Goal: Task Accomplishment & Management: Manage account settings

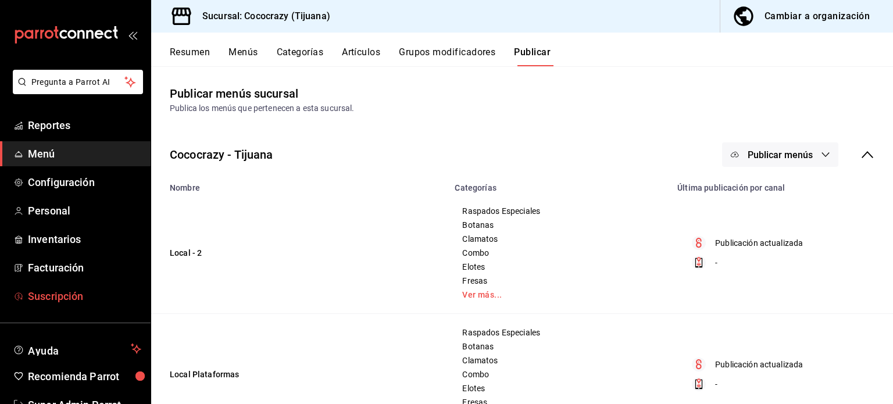
scroll to position [34, 0]
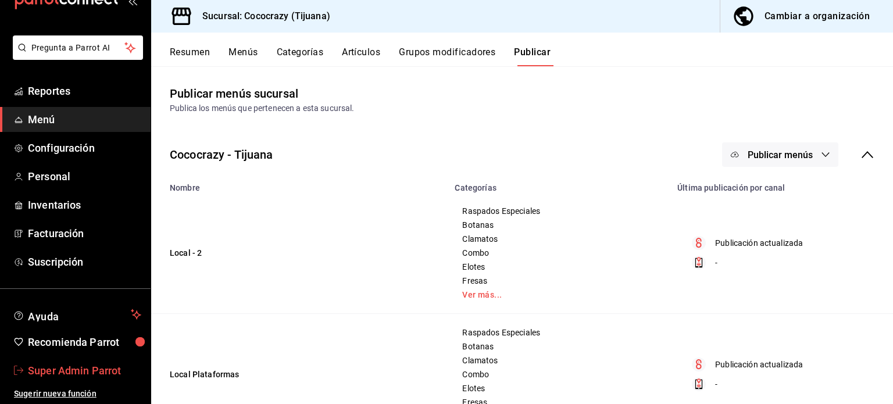
click at [76, 372] on span "Super Admin Parrot" at bounding box center [84, 371] width 113 height 16
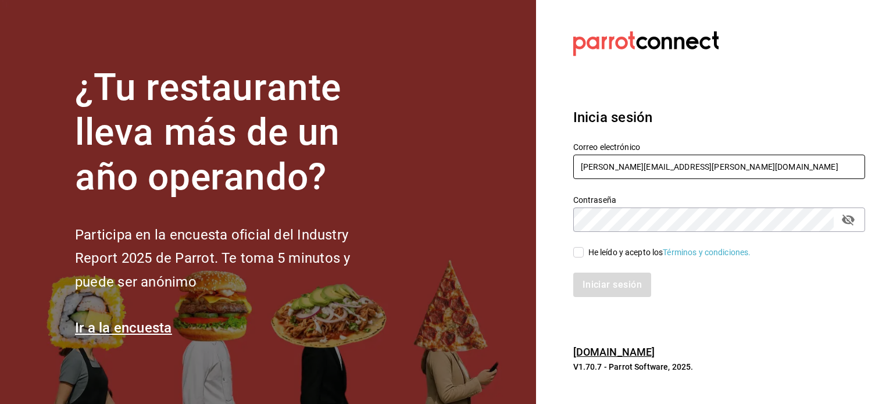
click at [610, 168] on input "[PERSON_NAME][EMAIL_ADDRESS][PERSON_NAME][DOMAIN_NAME]" at bounding box center [720, 167] width 292 height 24
paste input "[EMAIL_ADDRESS][DOMAIN_NAME]"
type input "[EMAIL_ADDRESS][DOMAIN_NAME]"
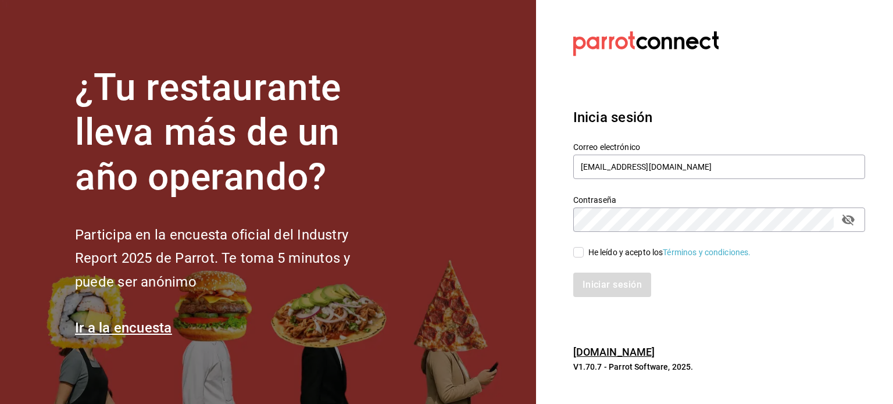
click at [584, 247] on span "He leído y acepto los Términos y condiciones." at bounding box center [668, 253] width 168 height 12
click at [584, 247] on input "He leído y acepto los Términos y condiciones." at bounding box center [579, 252] width 10 height 10
checkbox input "true"
drag, startPoint x: 614, startPoint y: 267, endPoint x: 614, endPoint y: 288, distance: 20.9
click at [614, 288] on div "Iniciar sesión" at bounding box center [713, 278] width 306 height 38
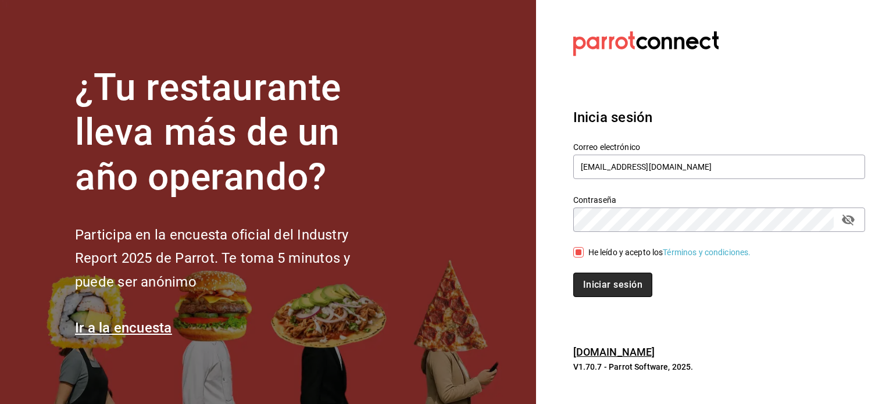
click at [614, 288] on button "Iniciar sesión" at bounding box center [613, 285] width 79 height 24
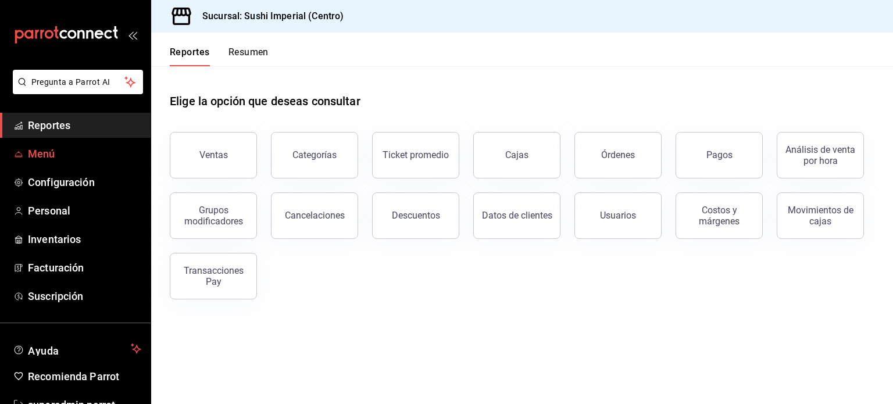
click at [31, 151] on span "Menú" at bounding box center [84, 154] width 113 height 16
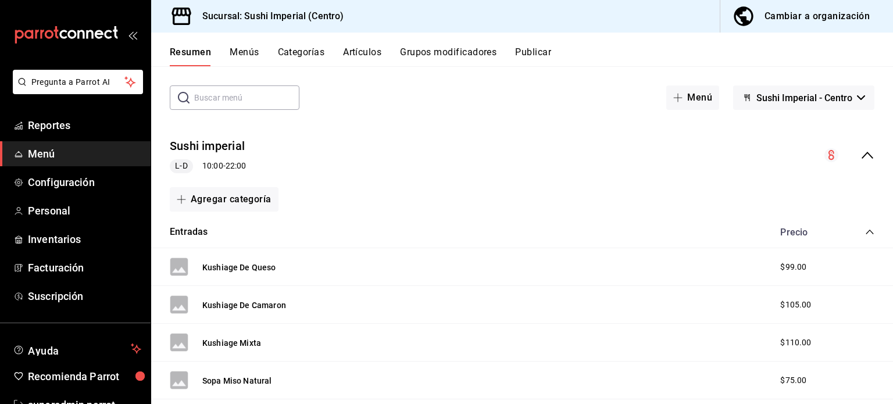
scroll to position [57, 0]
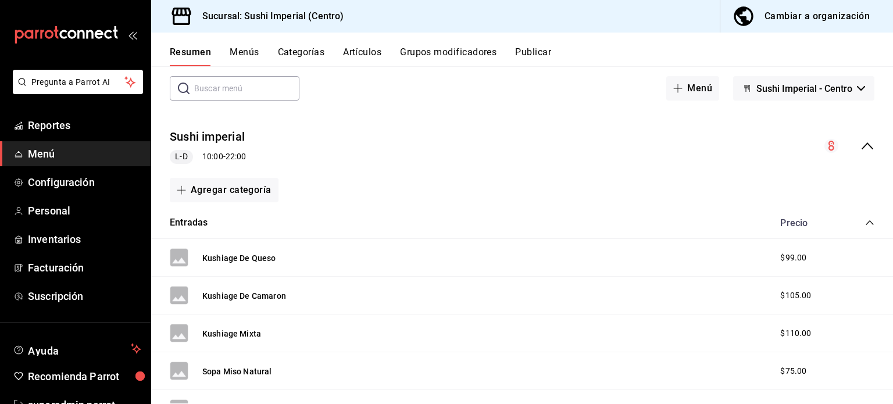
click at [859, 229] on div "Entradas Precio" at bounding box center [522, 223] width 742 height 33
click at [860, 220] on div "Entradas Precio" at bounding box center [522, 223] width 742 height 33
click at [866, 220] on icon "collapse-category-row" at bounding box center [870, 222] width 9 height 9
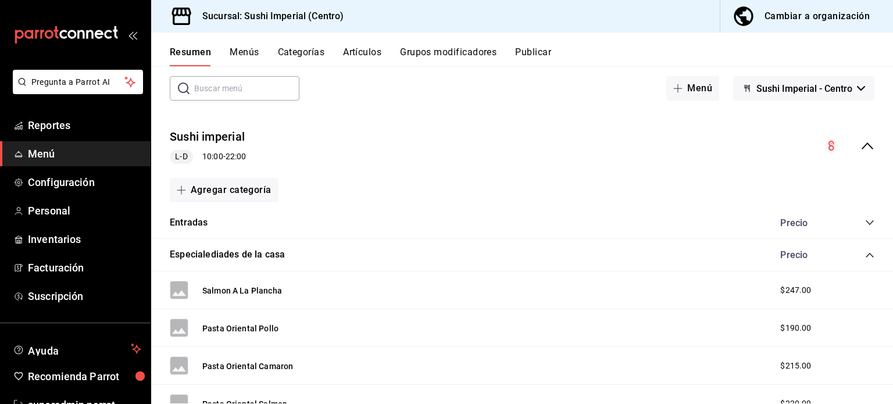
click at [866, 255] on icon "collapse-category-row" at bounding box center [870, 255] width 9 height 9
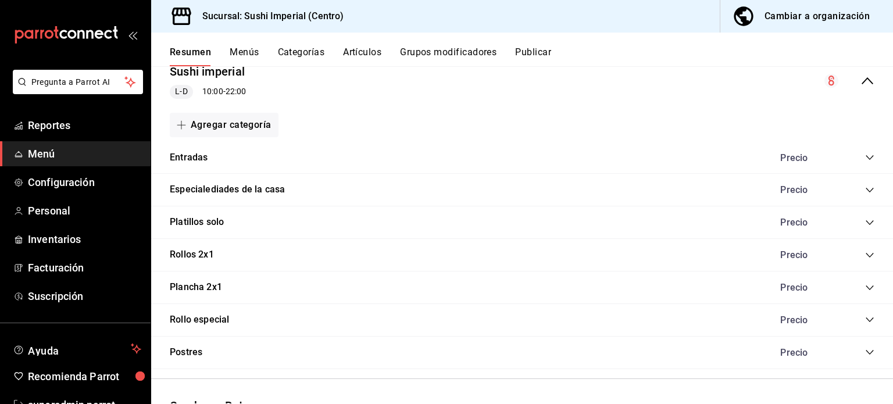
scroll to position [127, 0]
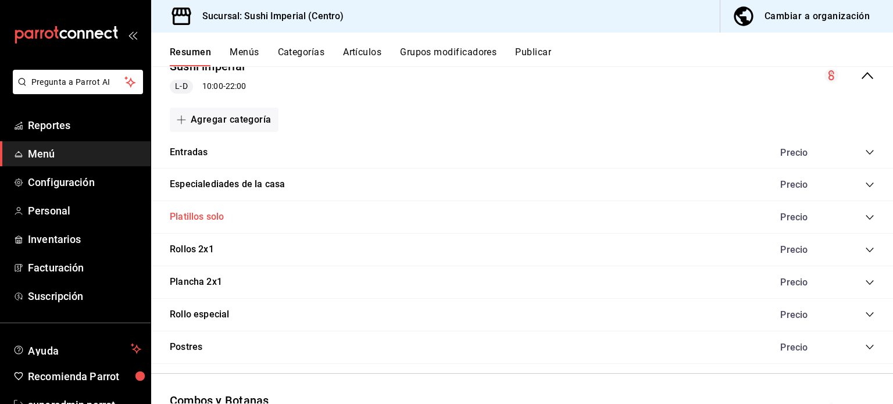
click at [183, 220] on button "Platillos solo" at bounding box center [197, 217] width 54 height 13
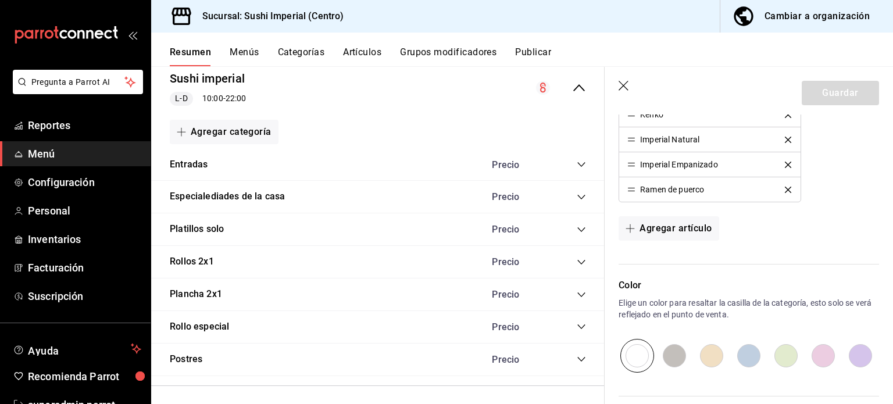
scroll to position [1595, 0]
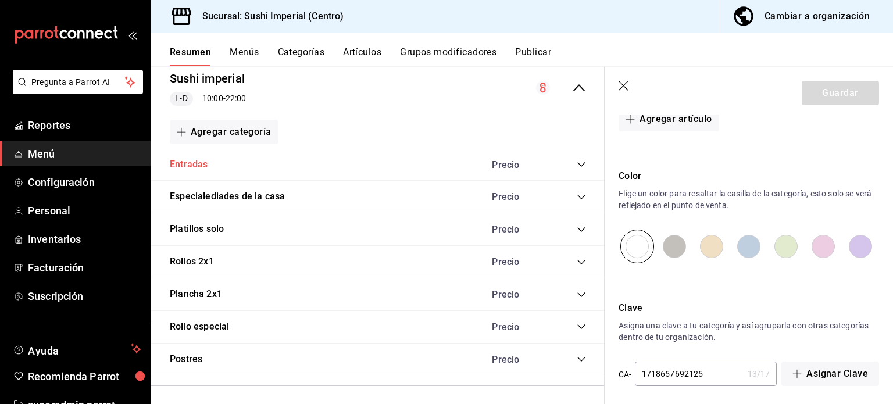
click at [198, 166] on button "Entradas" at bounding box center [189, 164] width 38 height 13
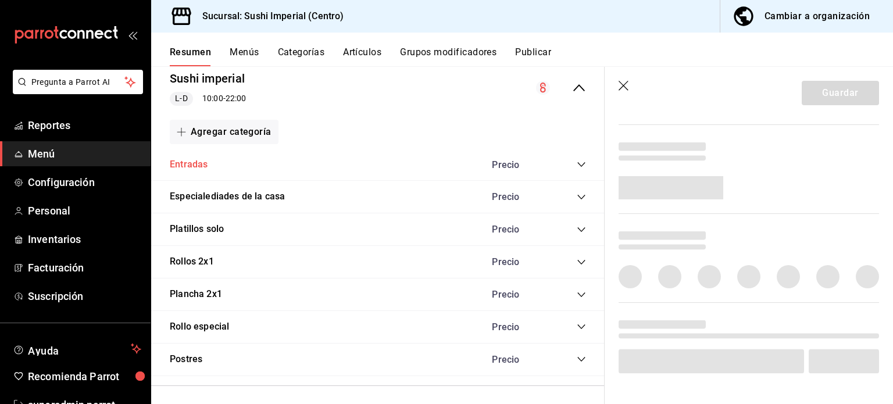
scroll to position [400, 0]
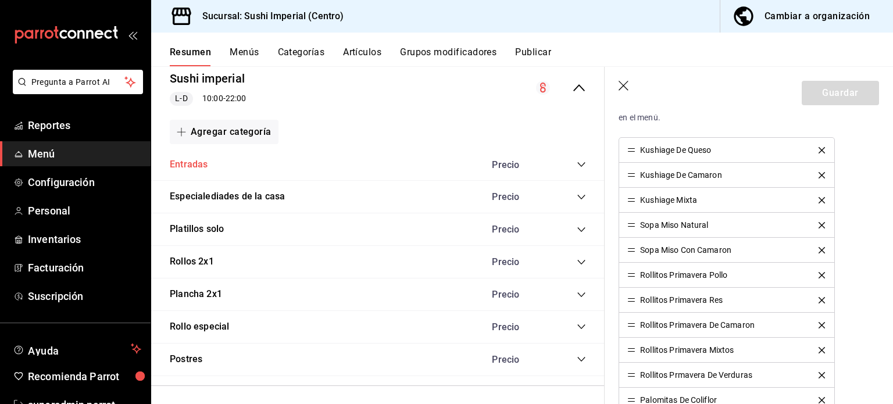
type input "7eb69609-7d18-41e1-9692-d819f25ffe58,aef30491-093e-4e21-ace6-6f0d65fad666"
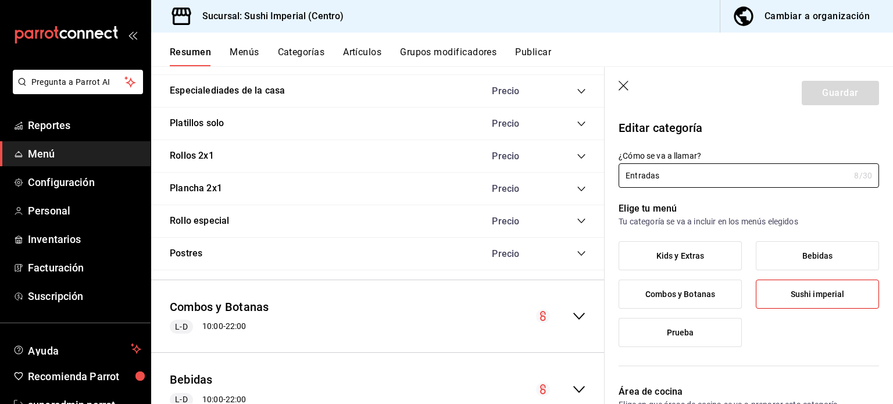
scroll to position [287, 0]
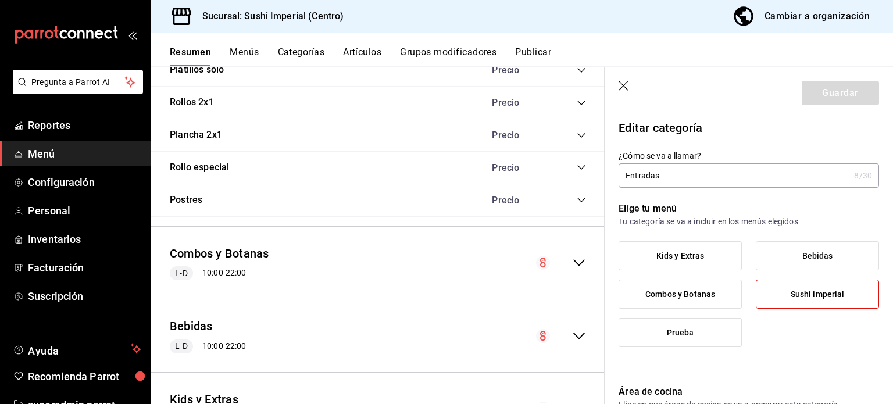
click at [572, 261] on icon "collapse-menu-row" at bounding box center [579, 263] width 14 height 14
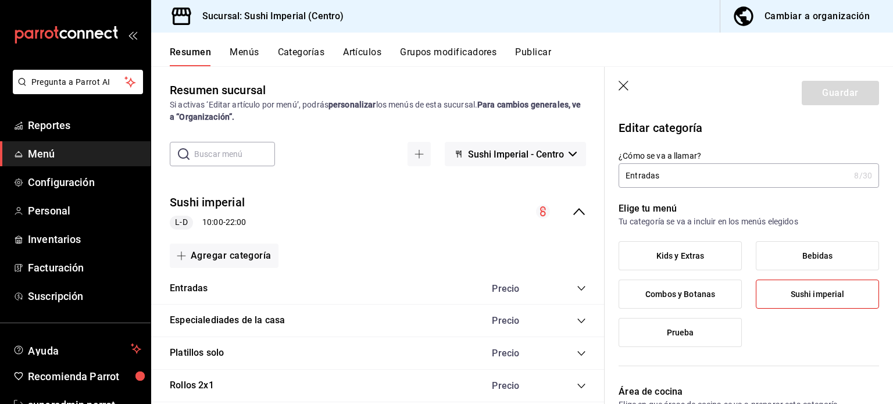
scroll to position [0, 0]
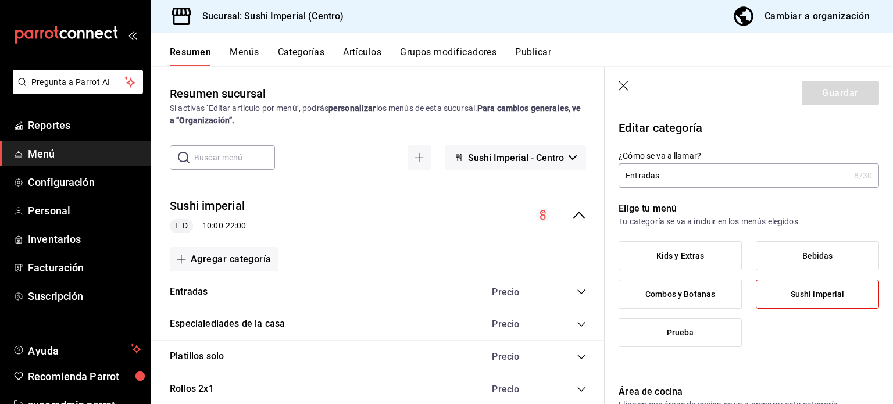
click at [572, 217] on icon "collapse-menu-row" at bounding box center [579, 215] width 14 height 14
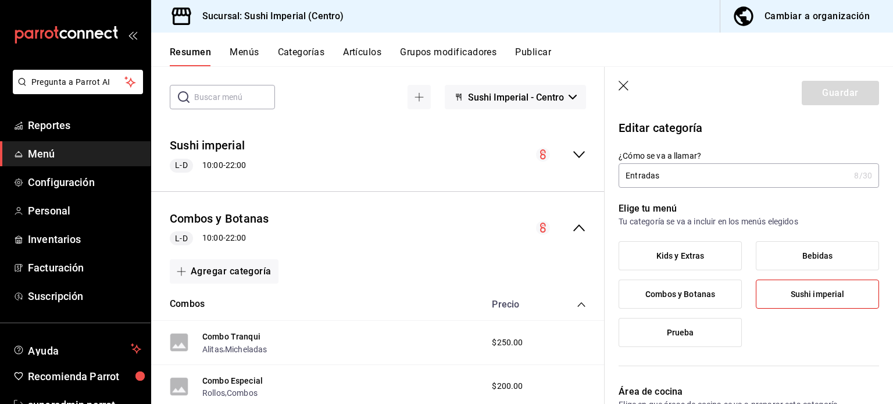
scroll to position [62, 0]
click at [572, 225] on icon "collapse-menu-row" at bounding box center [579, 226] width 14 height 14
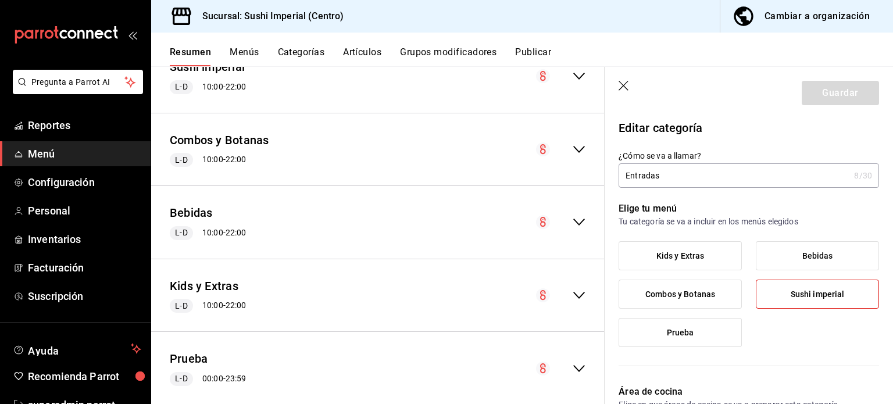
scroll to position [163, 0]
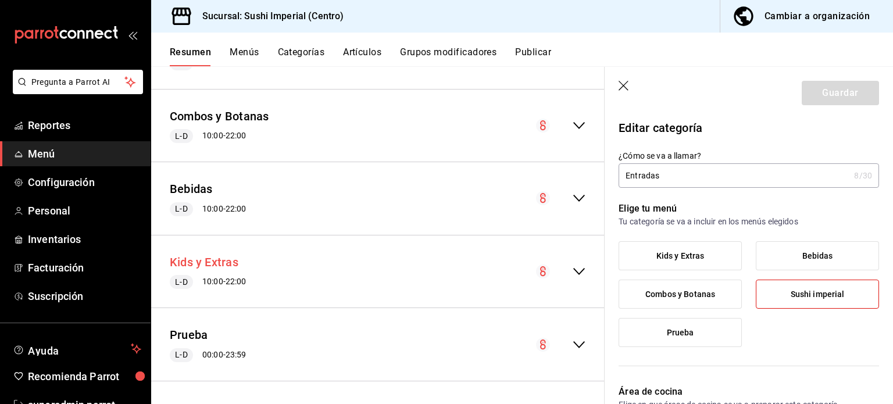
drag, startPoint x: 202, startPoint y: 246, endPoint x: 201, endPoint y: 254, distance: 8.2
click at [201, 254] on div "Kids y Extras L-D 10:00 - 22:00" at bounding box center [378, 272] width 454 height 54
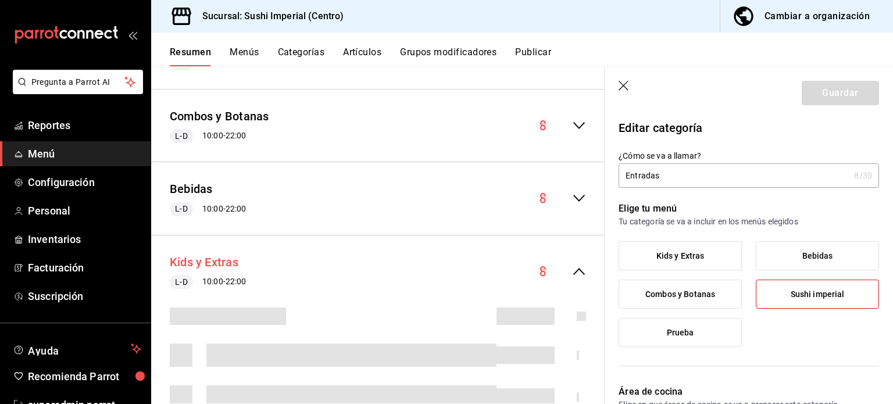
click at [201, 254] on button "Kids y Extras" at bounding box center [204, 262] width 69 height 17
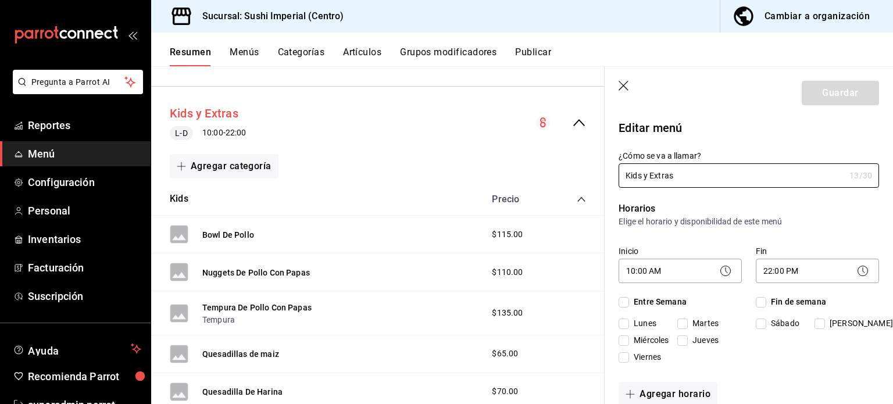
checkbox input "true"
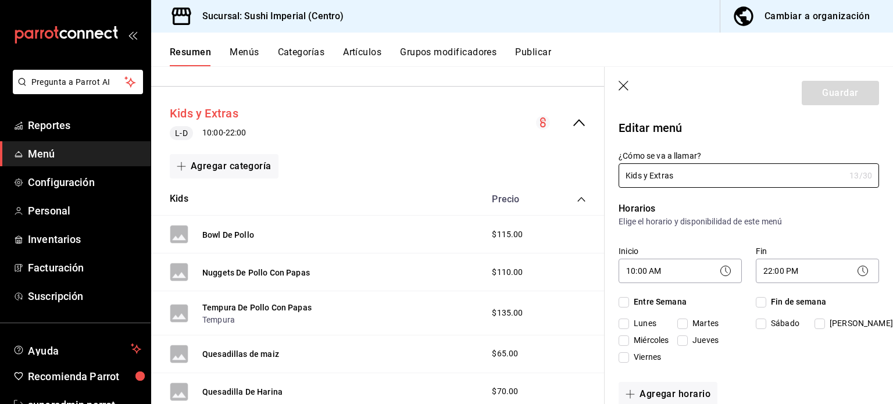
checkbox input "true"
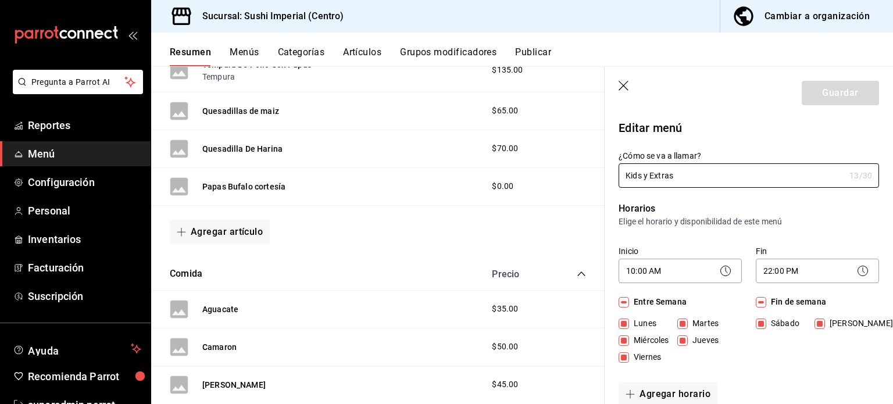
scroll to position [547, 0]
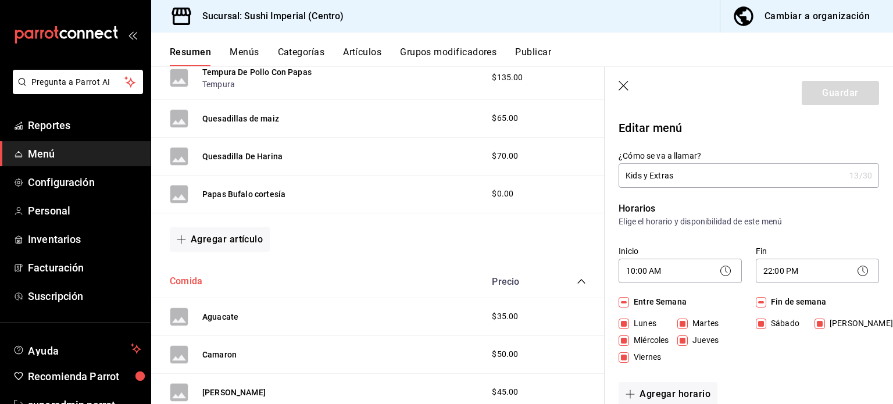
click at [199, 280] on button "Comida" at bounding box center [186, 281] width 33 height 13
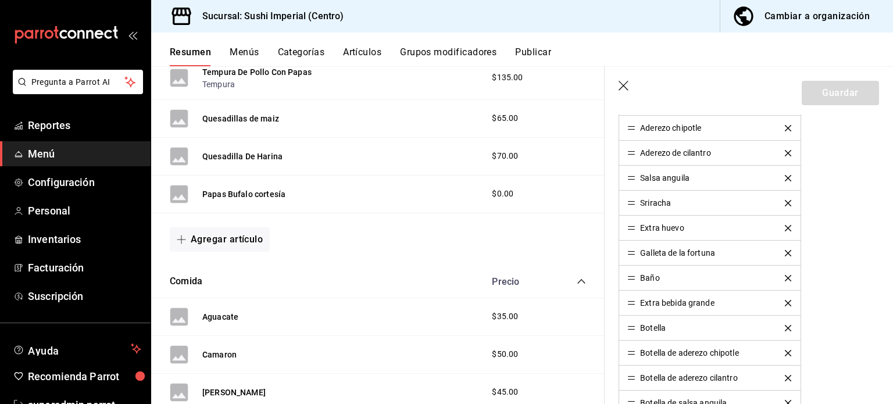
scroll to position [672, 0]
click at [648, 277] on div "Baño" at bounding box center [650, 277] width 20 height 8
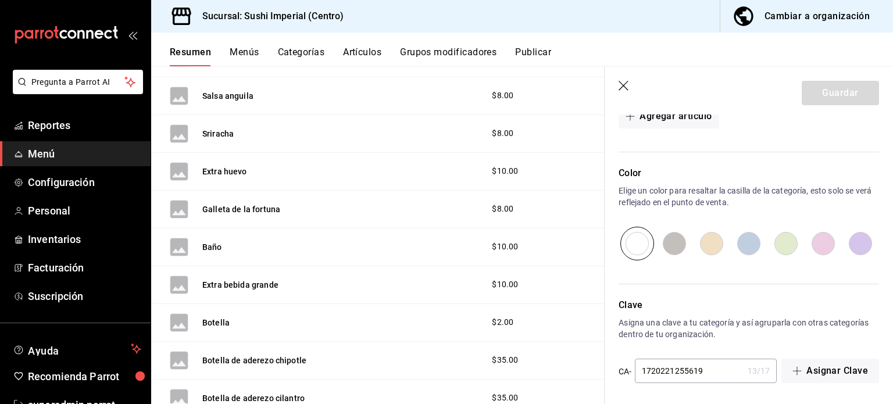
scroll to position [1226, 0]
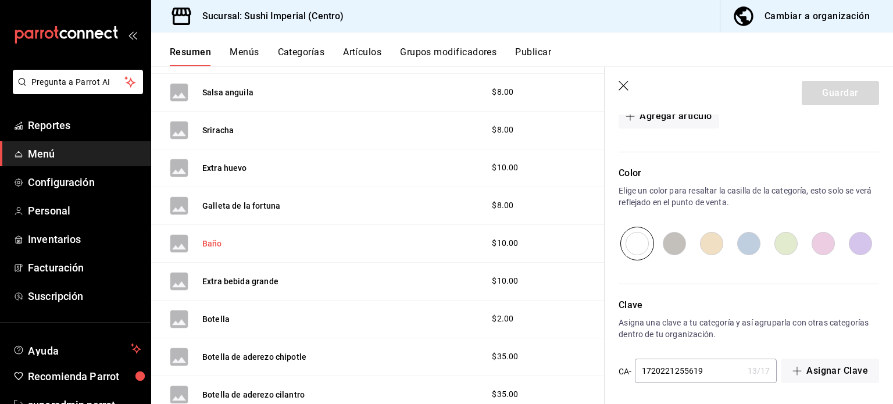
click at [208, 238] on button "Baño" at bounding box center [212, 244] width 20 height 12
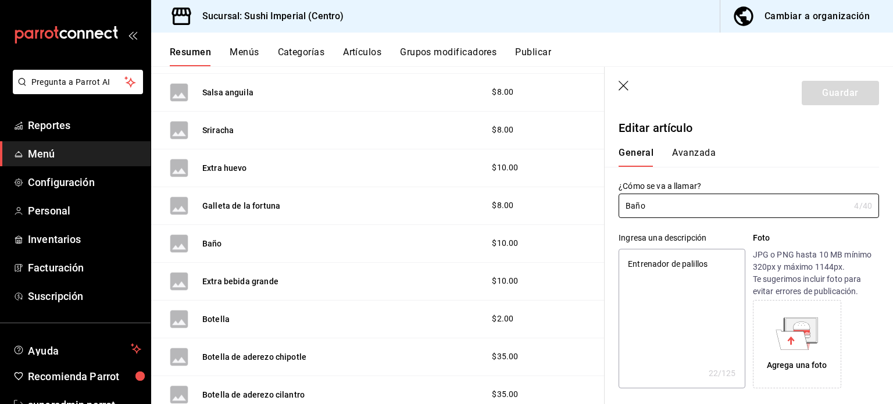
type textarea "x"
type input "$10.00"
click at [701, 151] on button "Avanzada" at bounding box center [694, 157] width 44 height 20
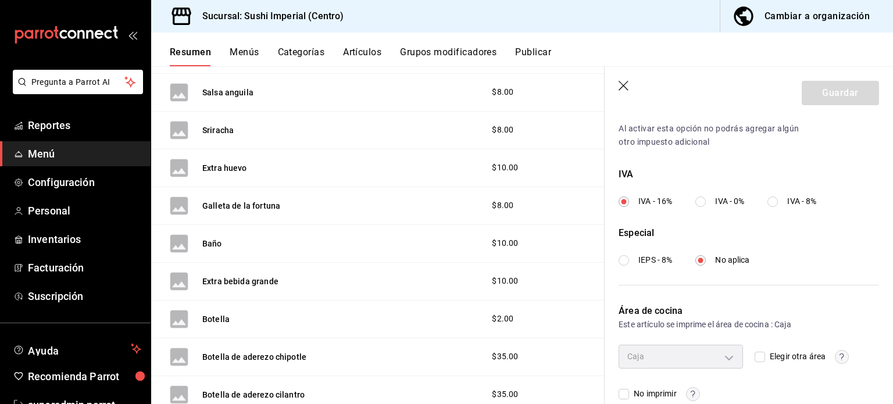
scroll to position [416, 0]
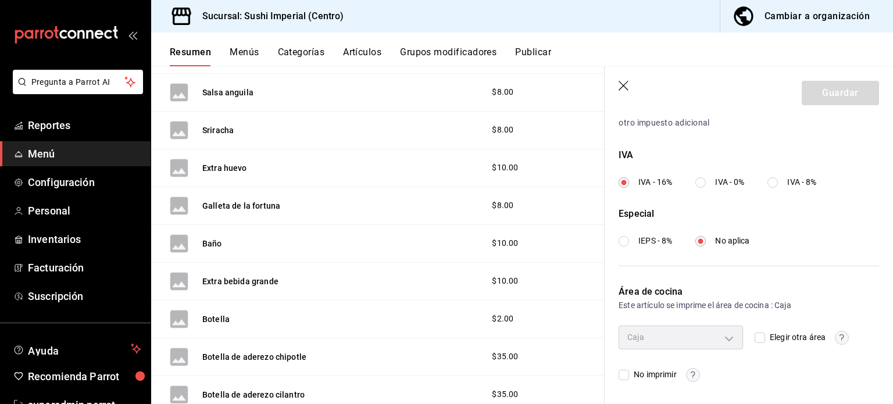
click at [628, 375] on input "No imprimir" at bounding box center [624, 375] width 10 height 10
click at [630, 374] on span "No imprimir" at bounding box center [652, 375] width 47 height 12
click at [629, 374] on input "No imprimir" at bounding box center [624, 375] width 10 height 10
checkbox input "true"
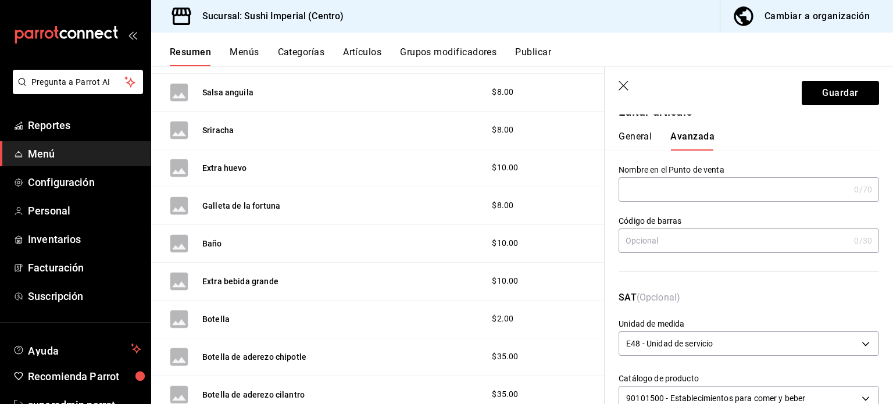
scroll to position [0, 0]
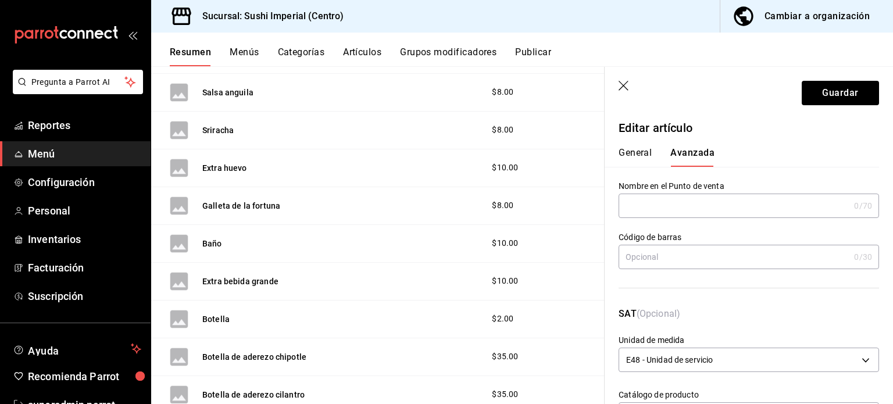
click at [639, 151] on button "General" at bounding box center [635, 157] width 33 height 20
type textarea "x"
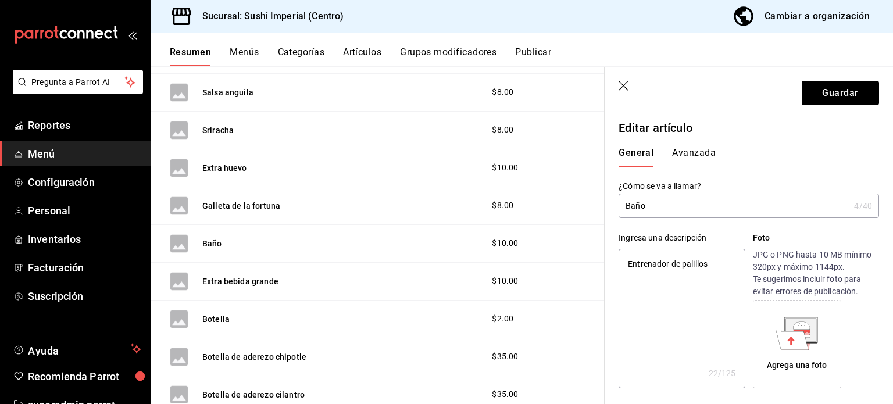
click at [691, 154] on button "Avanzada" at bounding box center [694, 157] width 44 height 20
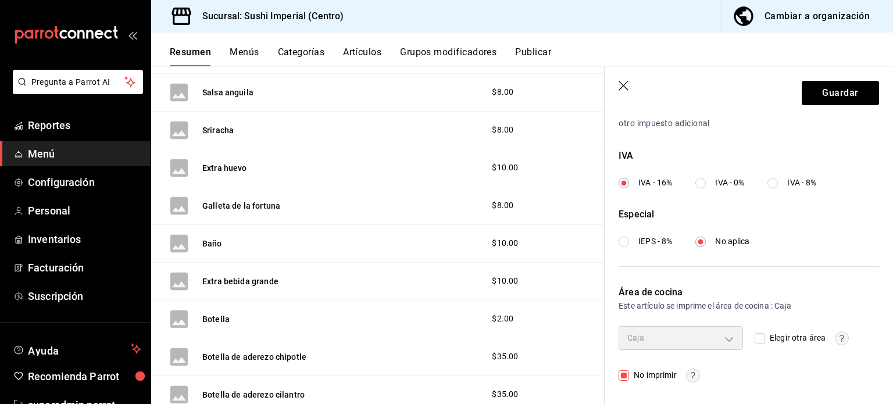
scroll to position [416, 0]
click at [837, 97] on button "Guardar" at bounding box center [840, 93] width 77 height 24
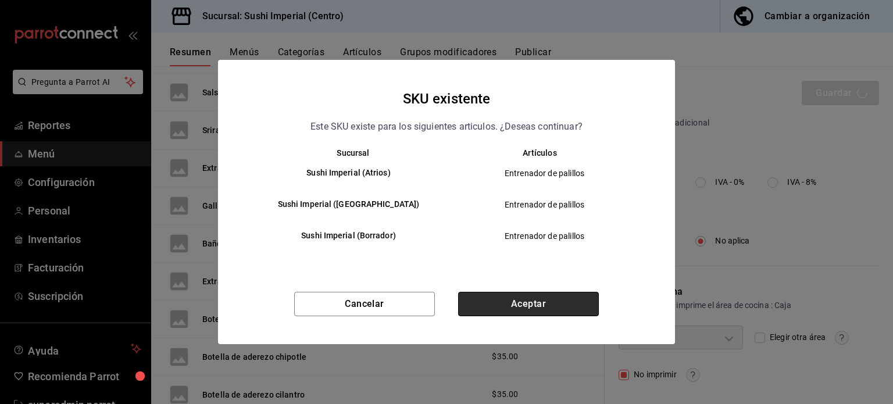
click at [537, 300] on button "Aceptar" at bounding box center [528, 304] width 141 height 24
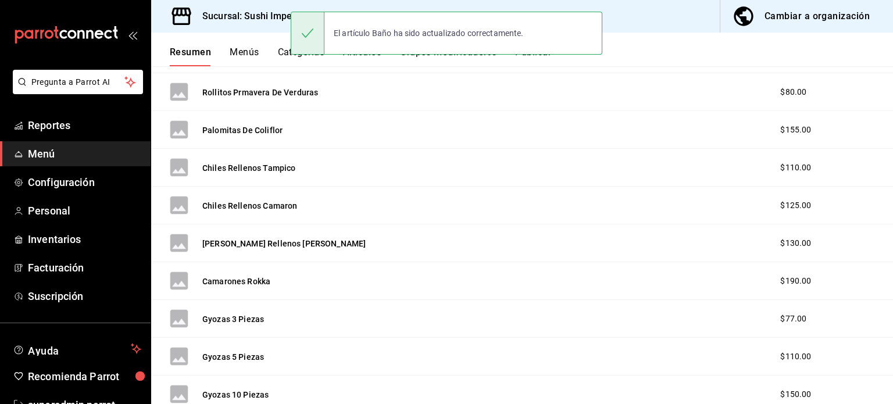
scroll to position [570, 0]
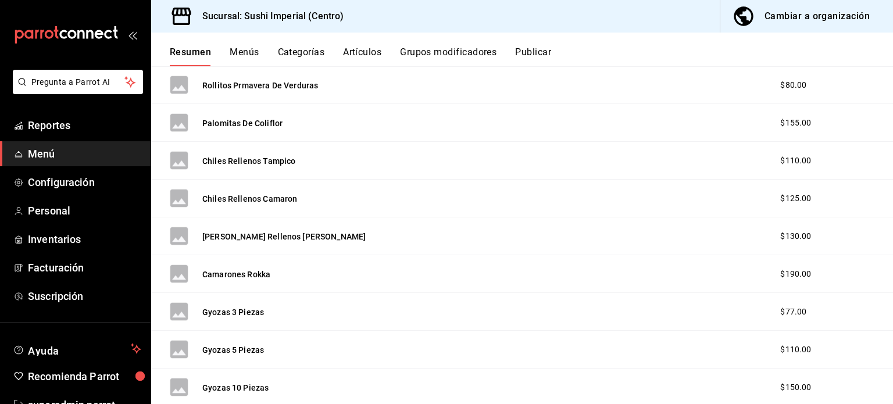
click at [243, 51] on button "Menús" at bounding box center [244, 57] width 29 height 20
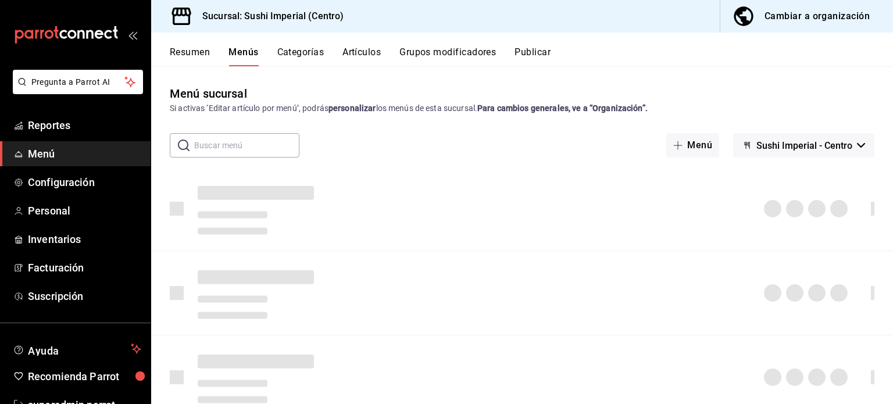
click at [185, 51] on button "Resumen" at bounding box center [190, 57] width 40 height 20
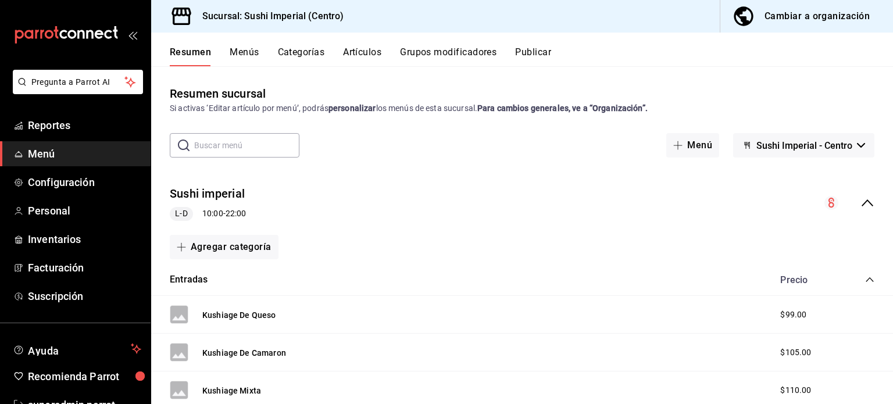
click at [861, 204] on icon "collapse-menu-row" at bounding box center [868, 203] width 14 height 14
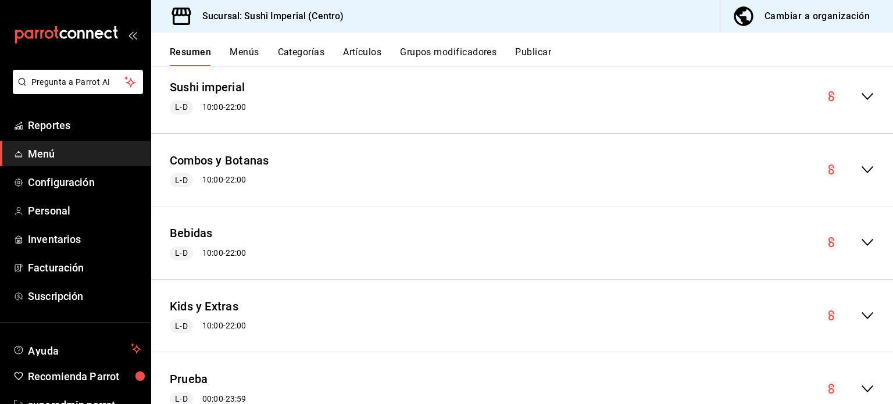
scroll to position [151, 0]
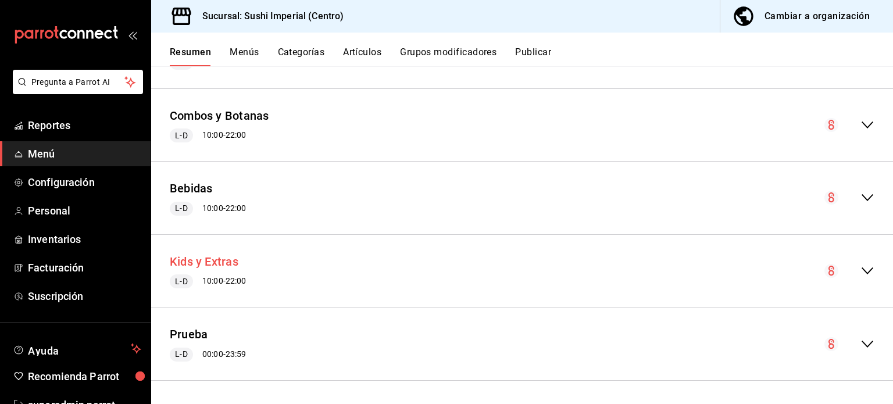
click at [211, 259] on button "Kids y Extras" at bounding box center [204, 262] width 69 height 17
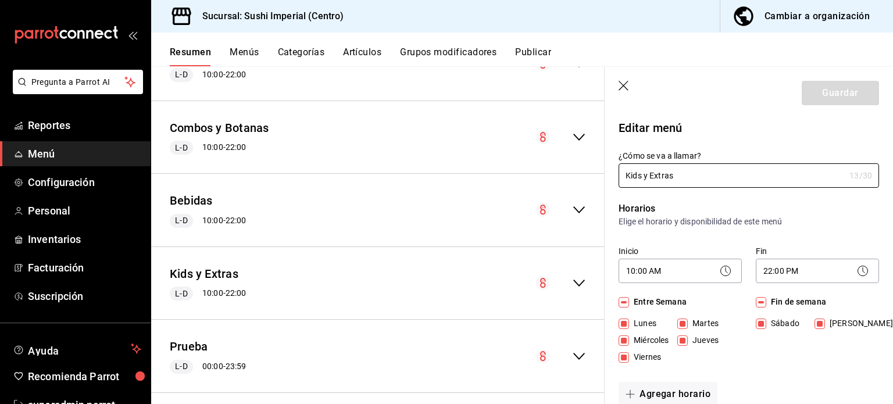
scroll to position [163, 0]
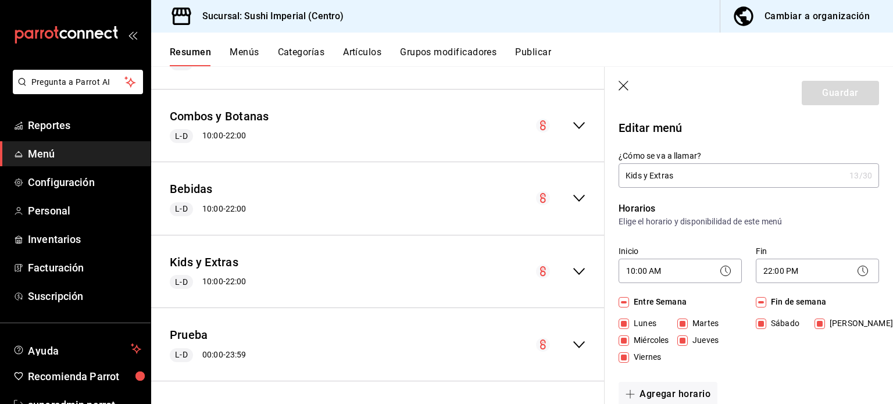
click at [572, 265] on icon "collapse-menu-row" at bounding box center [579, 272] width 14 height 14
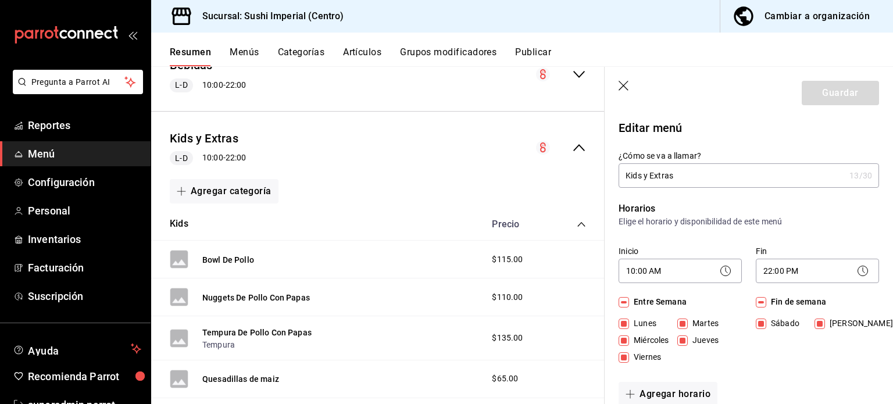
scroll to position [286, 0]
click at [578, 223] on icon "collapse-category-row" at bounding box center [582, 225] width 8 height 5
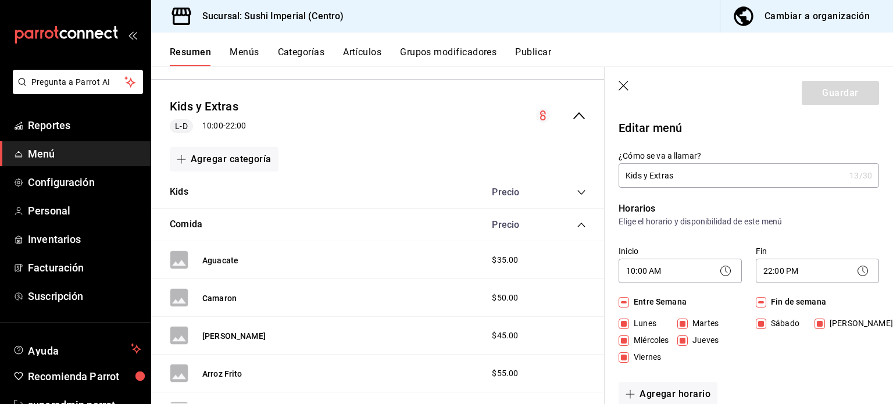
scroll to position [321, 0]
click at [577, 220] on icon "collapse-category-row" at bounding box center [581, 223] width 9 height 9
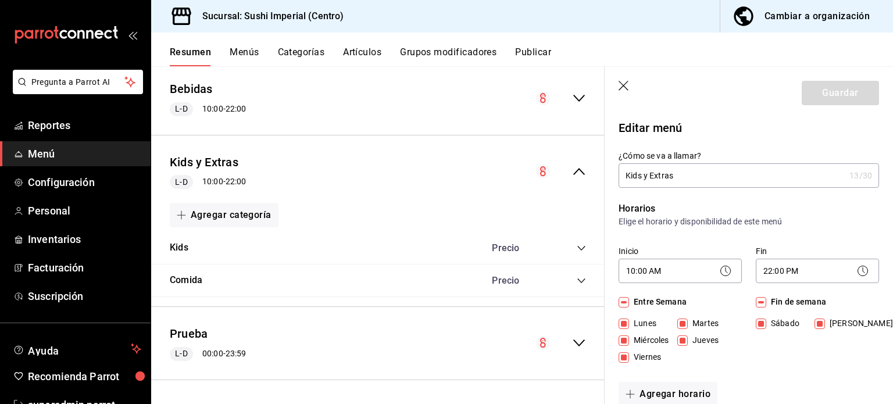
scroll to position [262, 0]
click at [572, 276] on div "Comida Precio" at bounding box center [378, 282] width 454 height 33
click at [577, 277] on icon "collapse-category-row" at bounding box center [581, 281] width 9 height 9
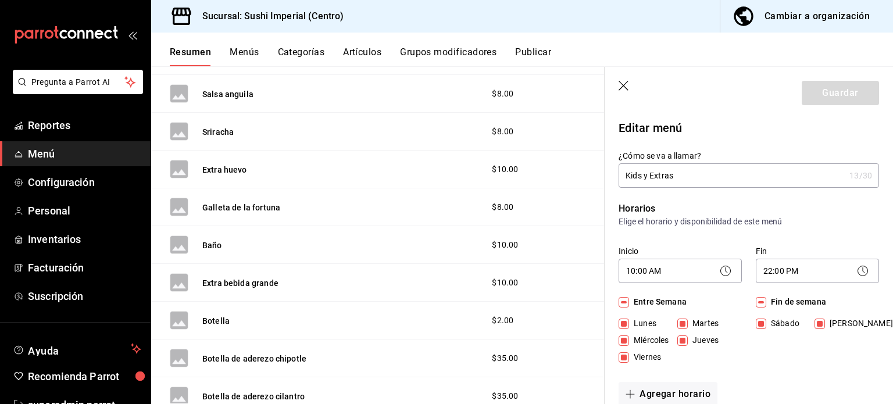
scroll to position [939, 0]
click at [208, 247] on button "Baño" at bounding box center [212, 245] width 20 height 12
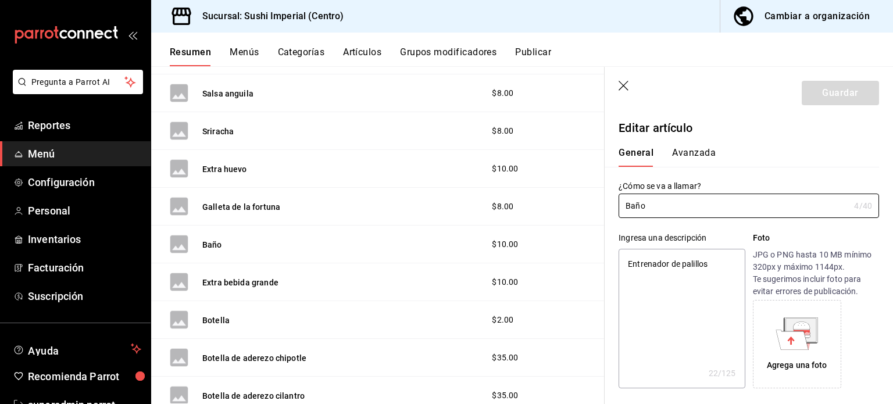
type textarea "x"
type input "$10.00"
click at [680, 146] on div "General Avanzada" at bounding box center [742, 152] width 275 height 30
drag, startPoint x: 680, startPoint y: 146, endPoint x: 683, endPoint y: 159, distance: 13.3
click at [683, 159] on div "General Avanzada" at bounding box center [742, 152] width 275 height 30
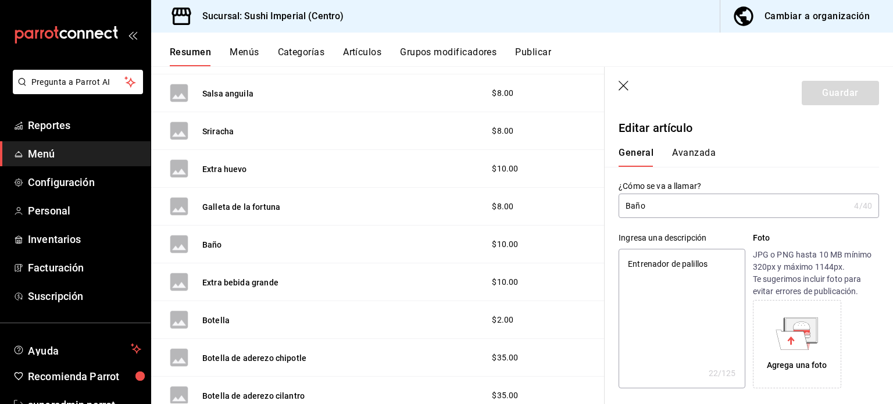
click at [683, 159] on button "Avanzada" at bounding box center [694, 157] width 44 height 20
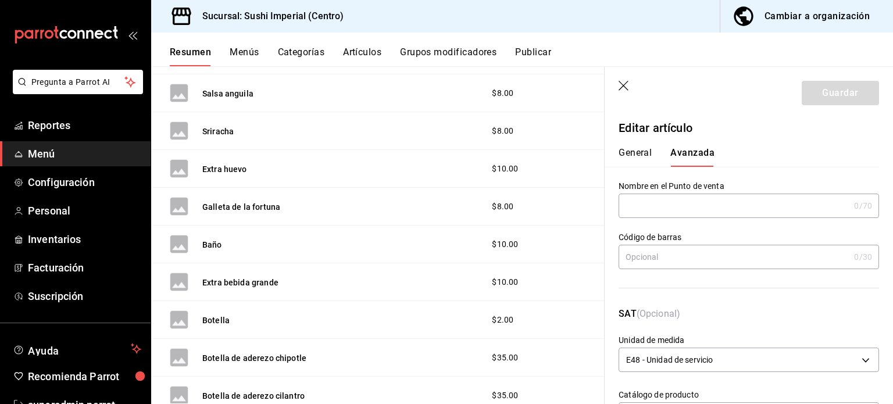
click at [793, 25] on button "Cambiar a organización" at bounding box center [802, 16] width 163 height 33
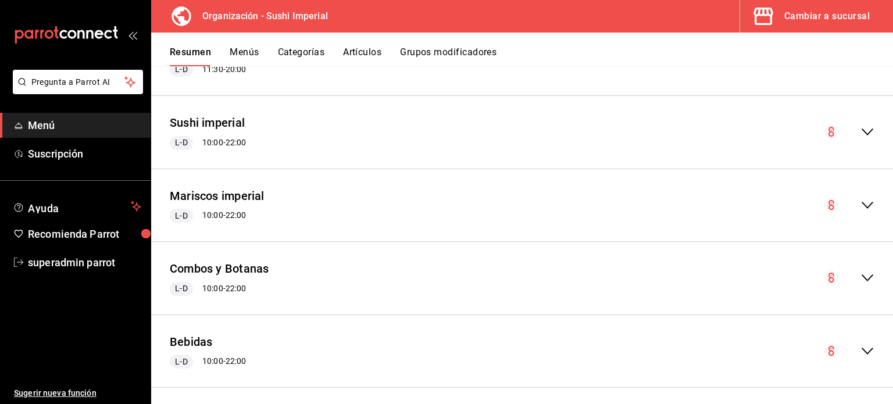
scroll to position [549, 0]
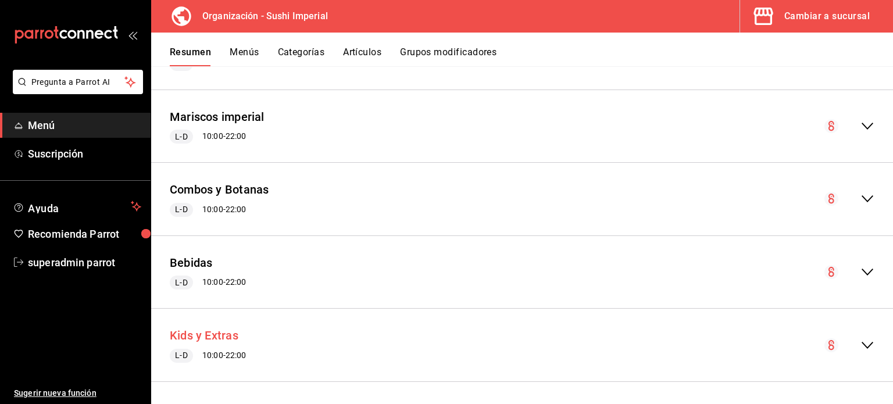
click at [218, 331] on button "Kids y Extras" at bounding box center [204, 335] width 69 height 17
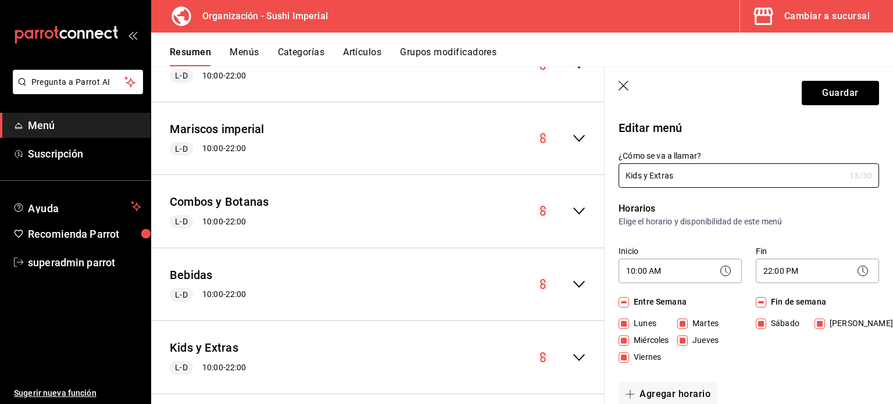
scroll to position [561, 0]
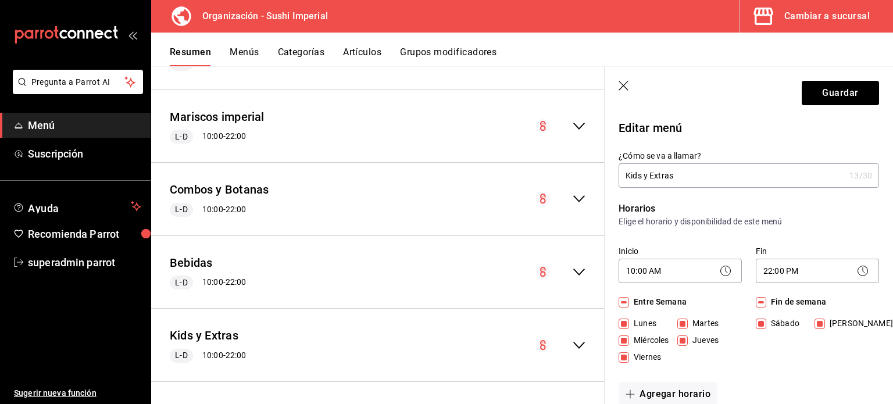
click at [574, 346] on icon "collapse-menu-row" at bounding box center [580, 345] width 12 height 7
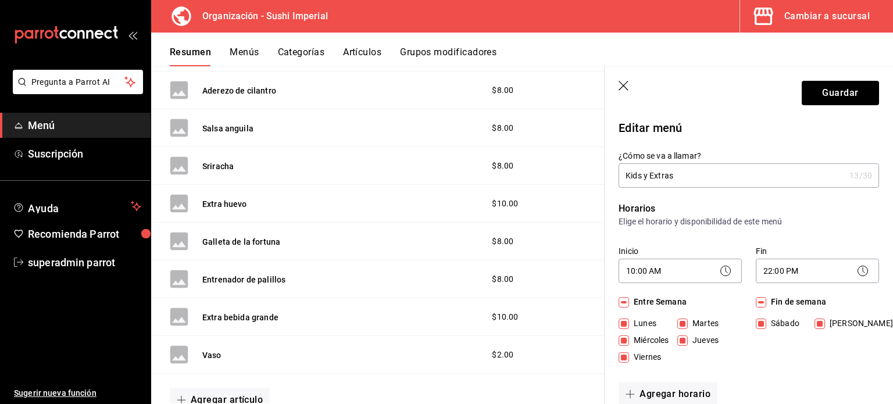
scroll to position [1589, 0]
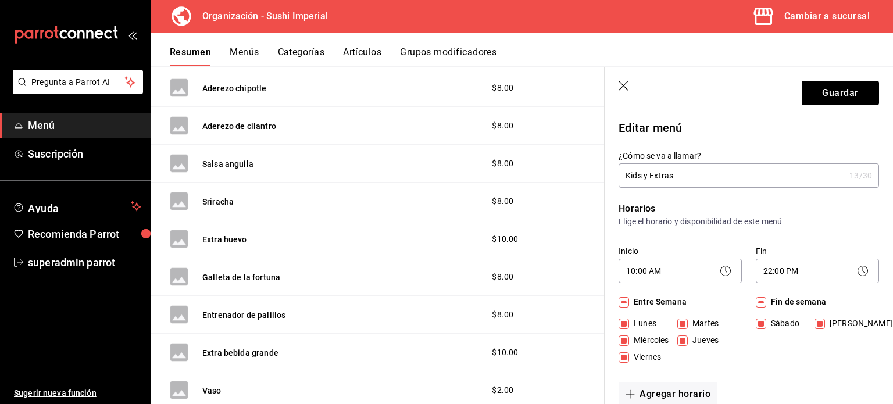
click at [822, 23] on div "Cambiar a sucursal" at bounding box center [828, 16] width 86 height 16
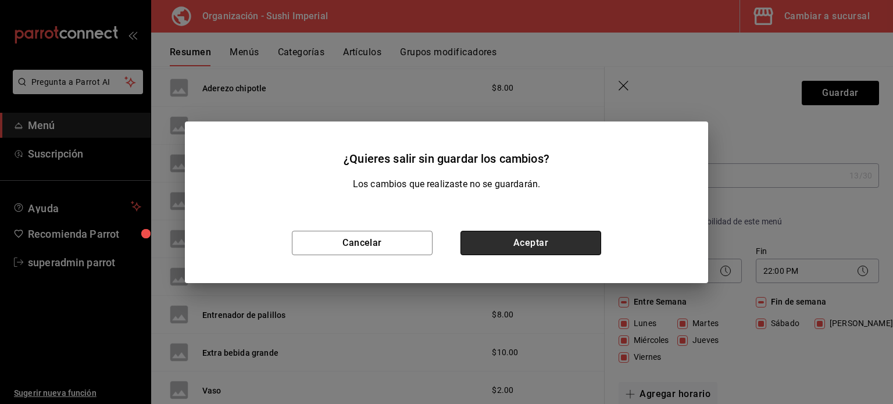
click at [544, 243] on button "Aceptar" at bounding box center [531, 243] width 141 height 24
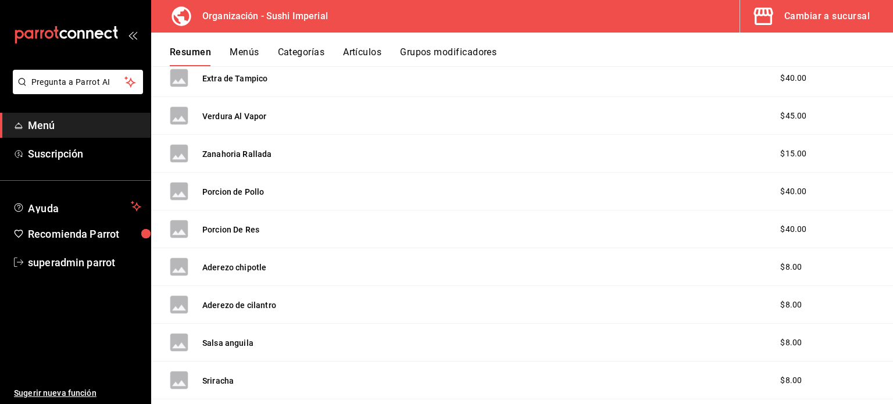
scroll to position [1600, 0]
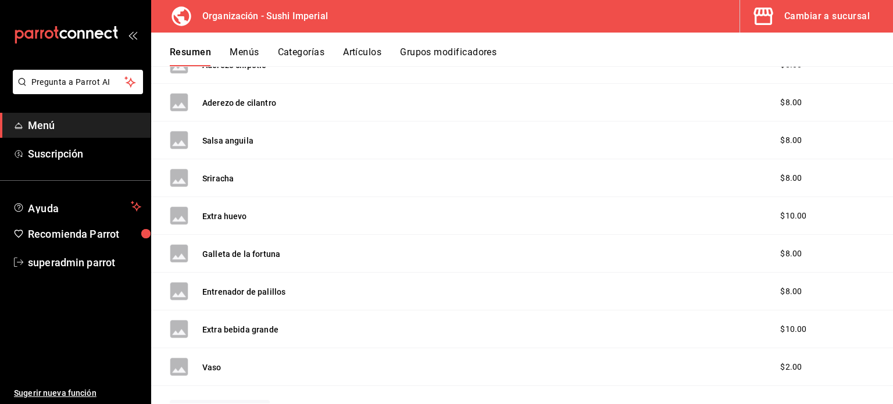
click at [810, 10] on div "Cambiar a sucursal" at bounding box center [828, 16] width 86 height 16
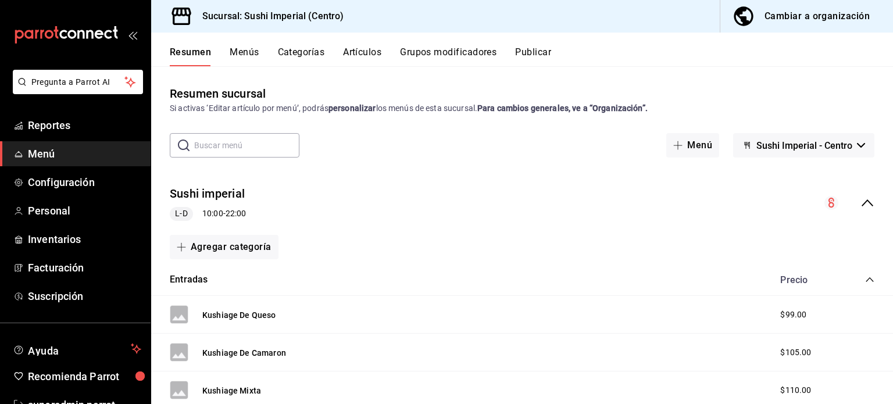
drag, startPoint x: 340, startPoint y: 246, endPoint x: 403, endPoint y: 237, distance: 62.9
click at [403, 237] on div "Agregar categoría" at bounding box center [522, 247] width 705 height 24
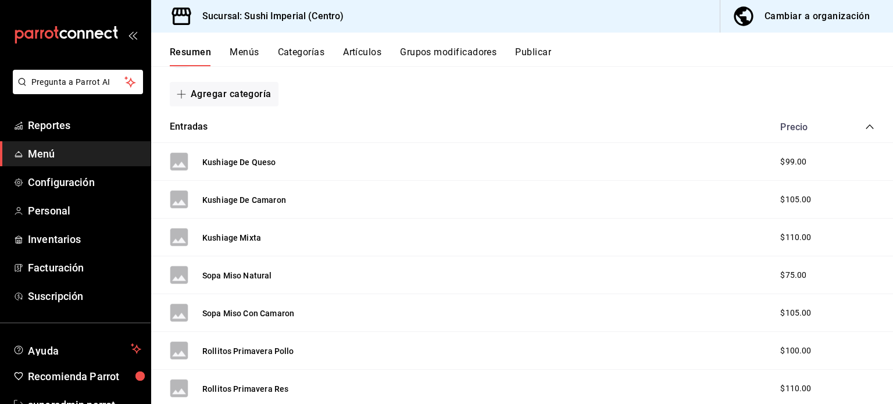
scroll to position [0, 0]
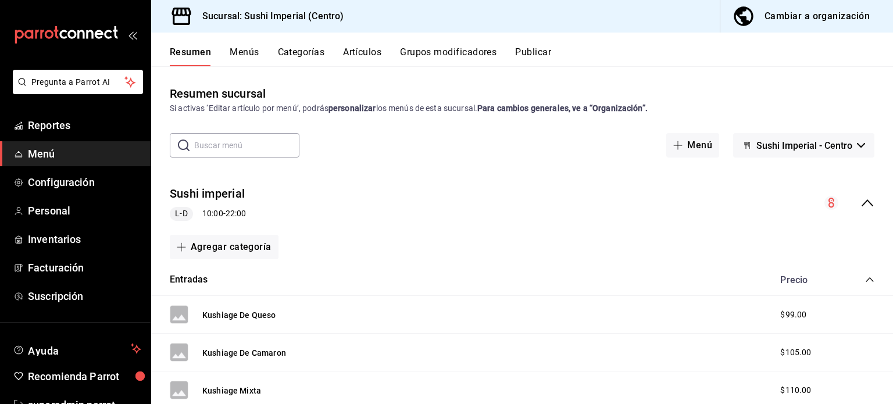
click at [871, 203] on div "Sushi imperial L-D 10:00 - 22:00" at bounding box center [522, 203] width 742 height 54
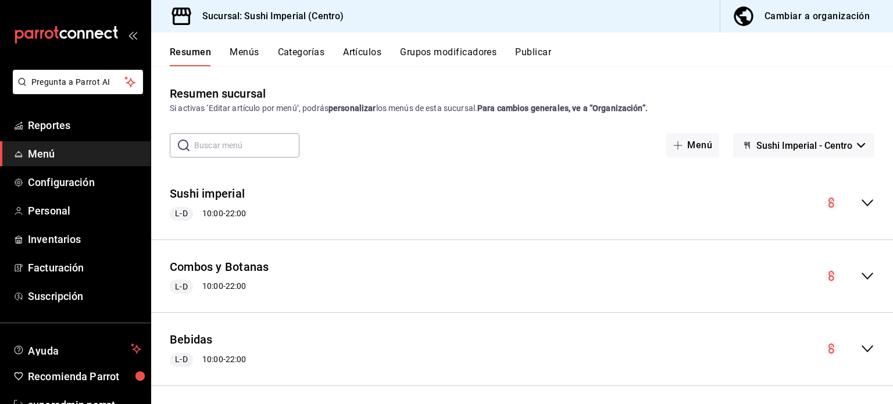
scroll to position [151, 0]
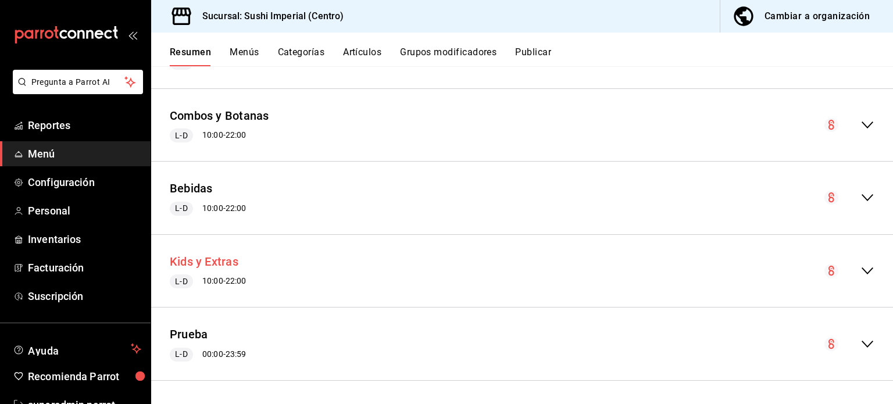
click at [184, 262] on button "Kids y Extras" at bounding box center [204, 262] width 69 height 17
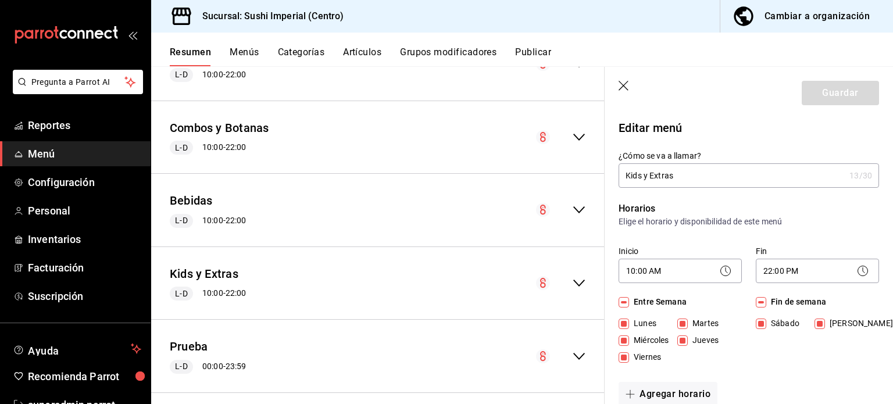
click at [580, 281] on div "Kids y Extras L-D 10:00 - 22:00" at bounding box center [378, 284] width 454 height 54
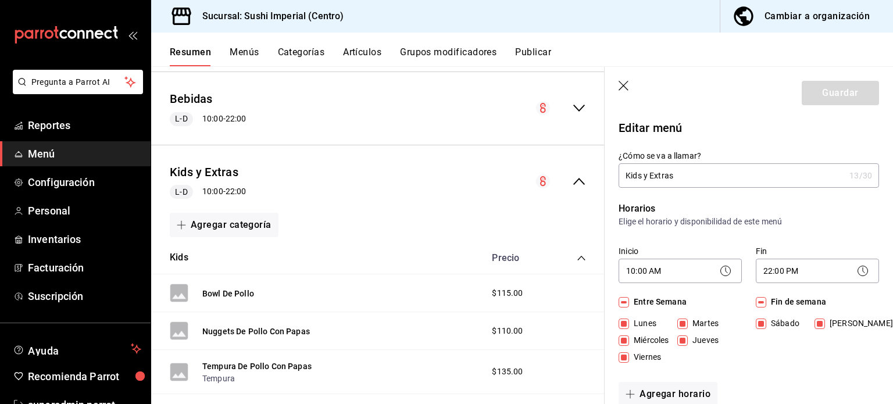
scroll to position [272, 0]
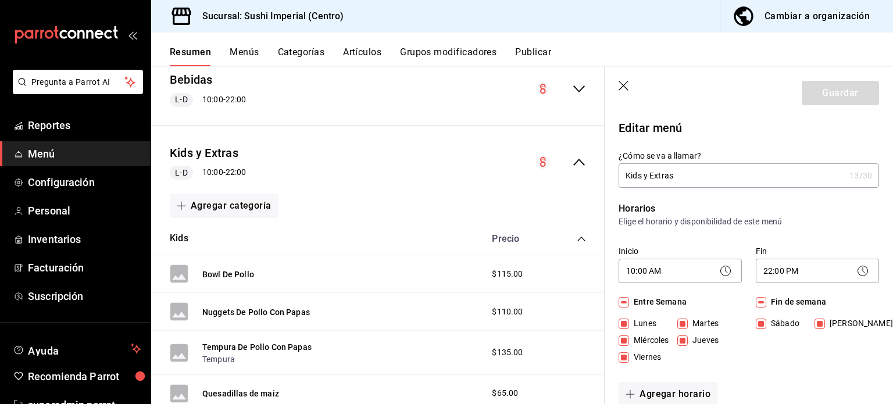
click at [577, 234] on icon "collapse-category-row" at bounding box center [581, 238] width 9 height 9
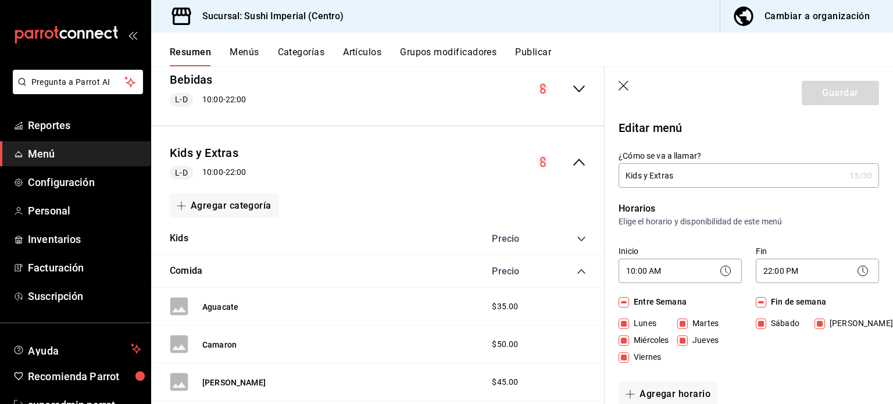
click at [577, 267] on icon "collapse-category-row" at bounding box center [581, 271] width 9 height 9
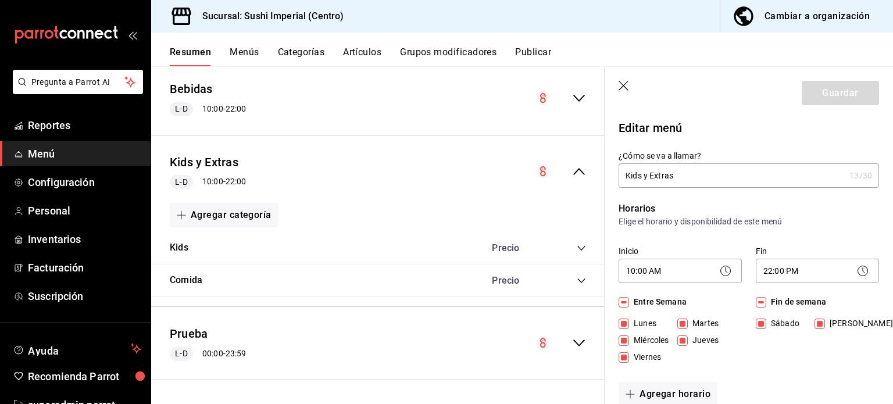
scroll to position [262, 0]
click at [577, 277] on icon "collapse-category-row" at bounding box center [581, 281] width 9 height 9
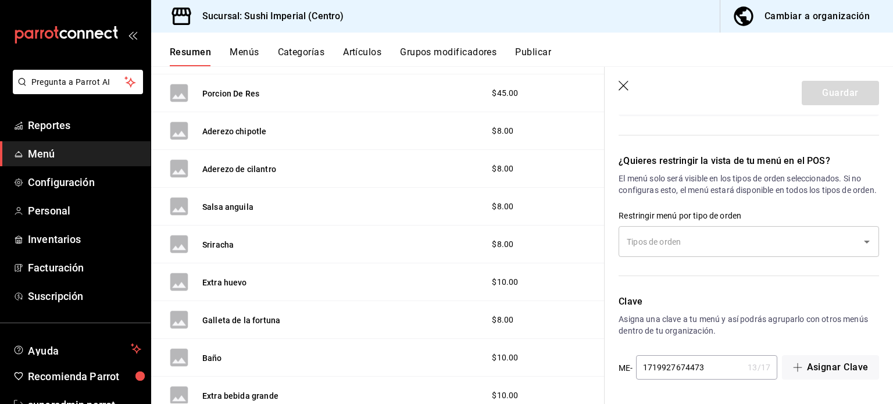
scroll to position [860, 0]
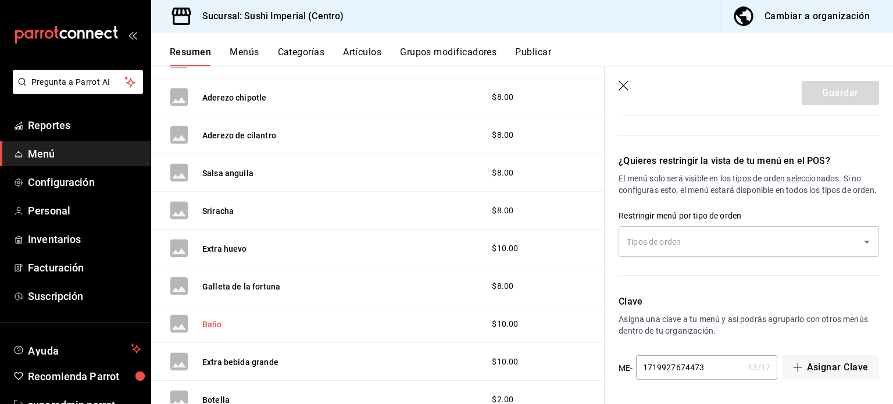
click at [216, 323] on button "Baño" at bounding box center [212, 325] width 20 height 12
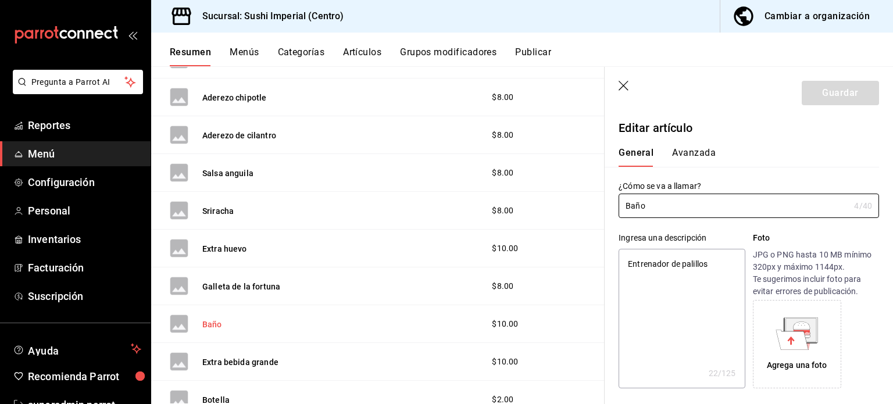
type textarea "x"
type input "$10.00"
click at [686, 157] on button "Avanzada" at bounding box center [694, 157] width 44 height 20
